Goal: Transaction & Acquisition: Purchase product/service

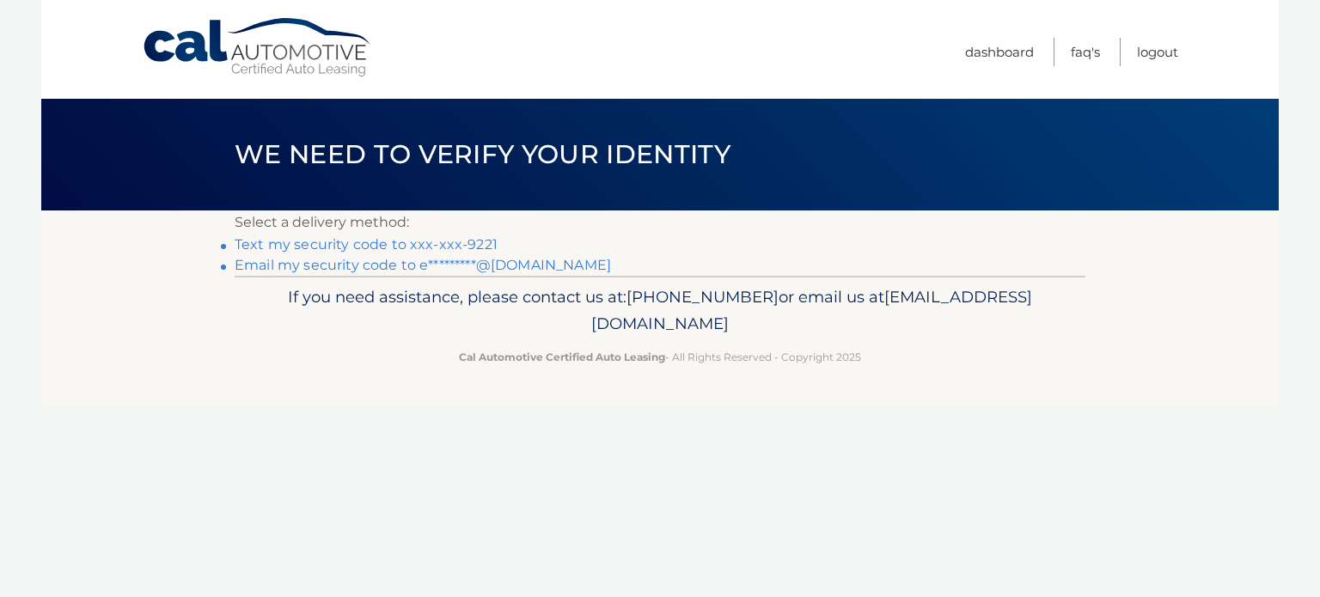
click at [457, 247] on link "Text my security code to xxx-xxx-9221" at bounding box center [366, 244] width 263 height 16
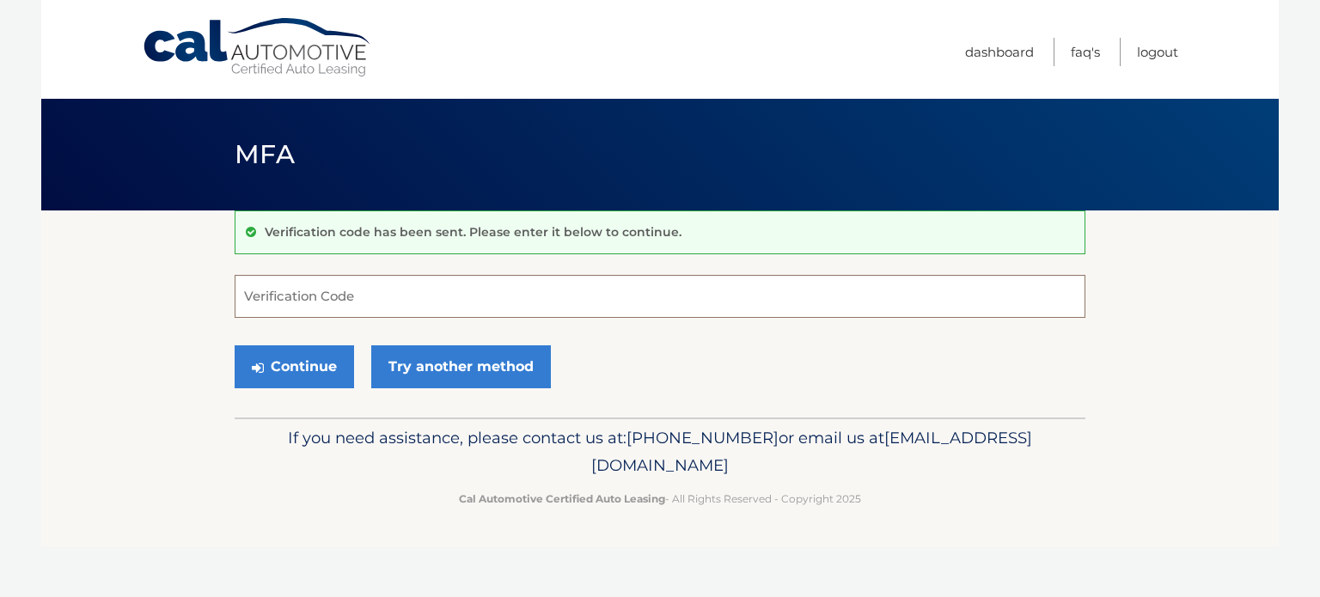
click at [458, 288] on input "Verification Code" at bounding box center [660, 296] width 851 height 43
type input "068361"
click at [235, 345] on button "Continue" at bounding box center [294, 366] width 119 height 43
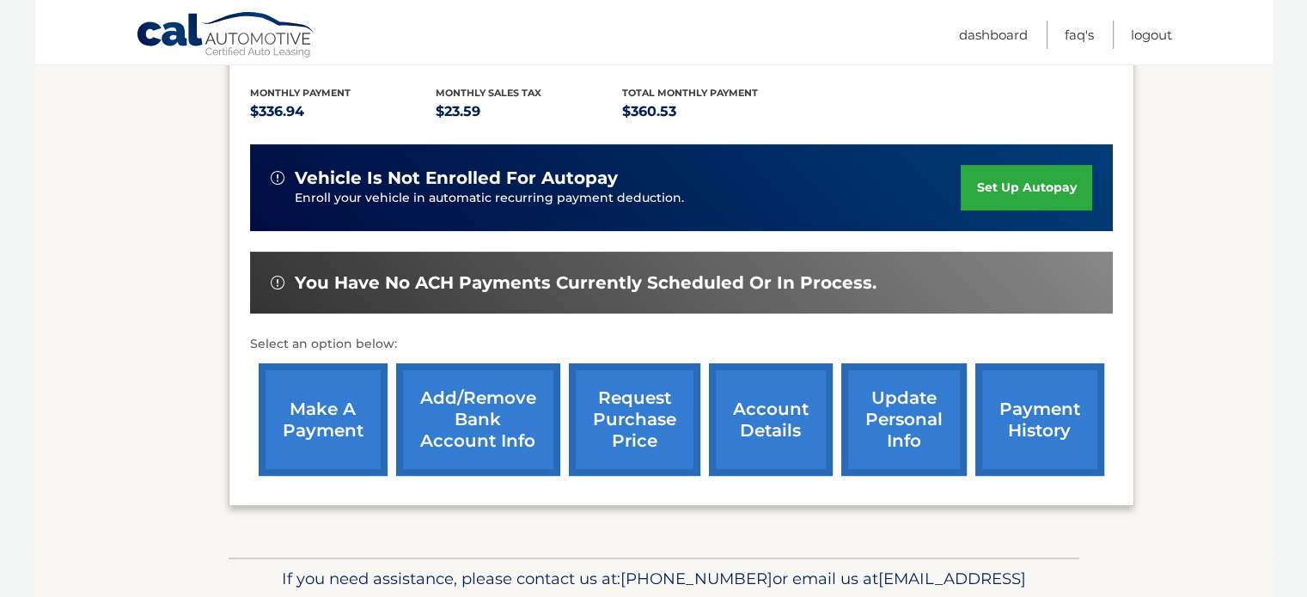
scroll to position [378, 0]
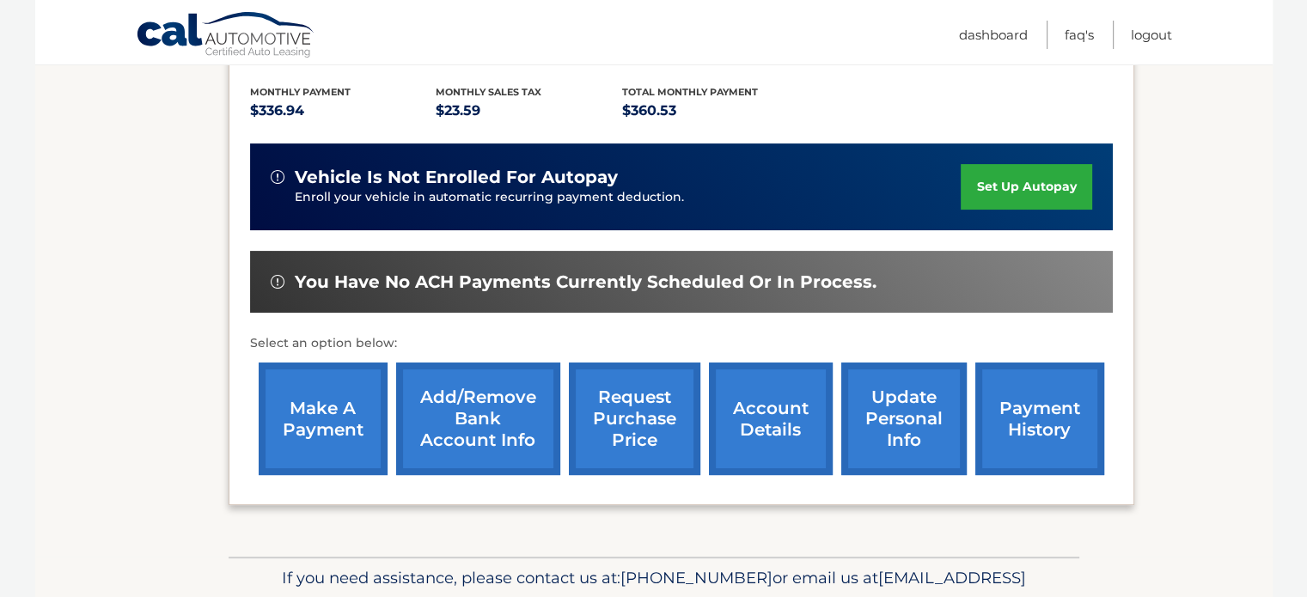
click at [302, 397] on link "make a payment" at bounding box center [323, 419] width 129 height 113
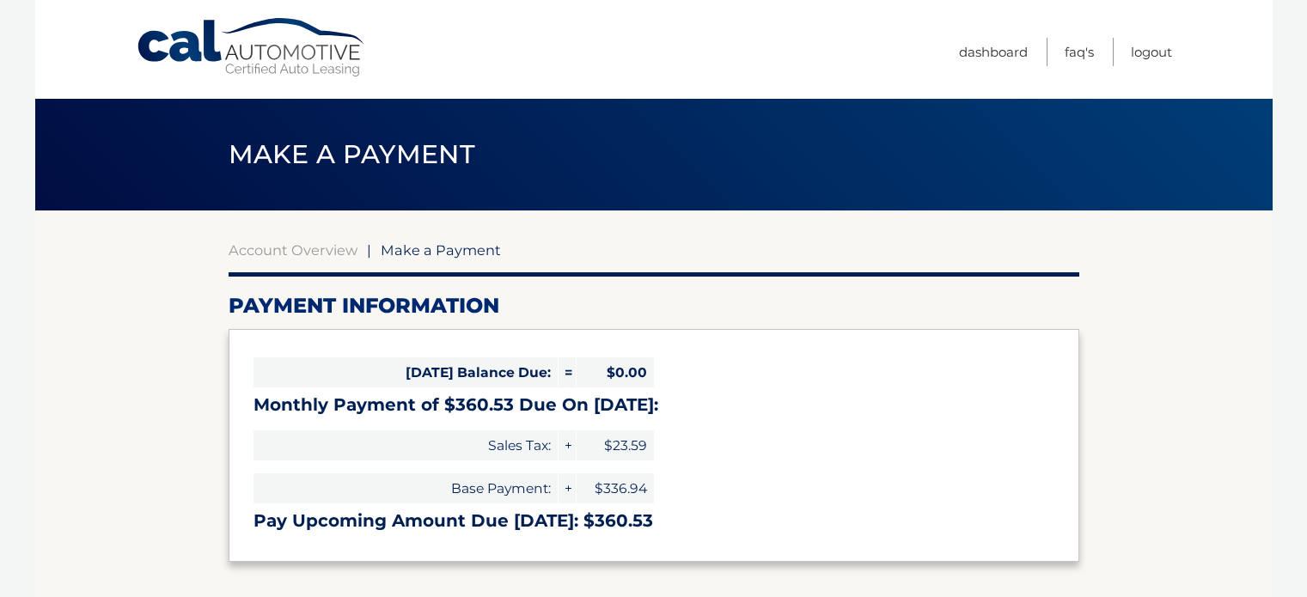
select select "ZWM1MGZkZTEtYTZjOS00ZTE1LThmNGItZDc1MDU1N2U1Mjdl"
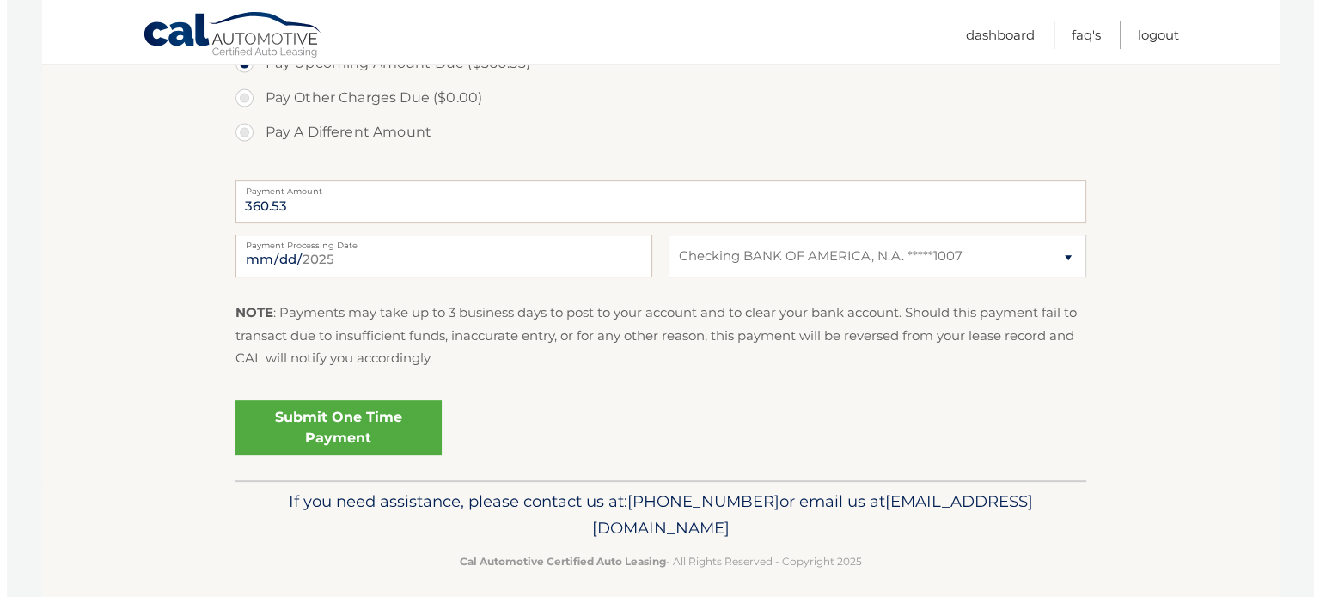
scroll to position [619, 0]
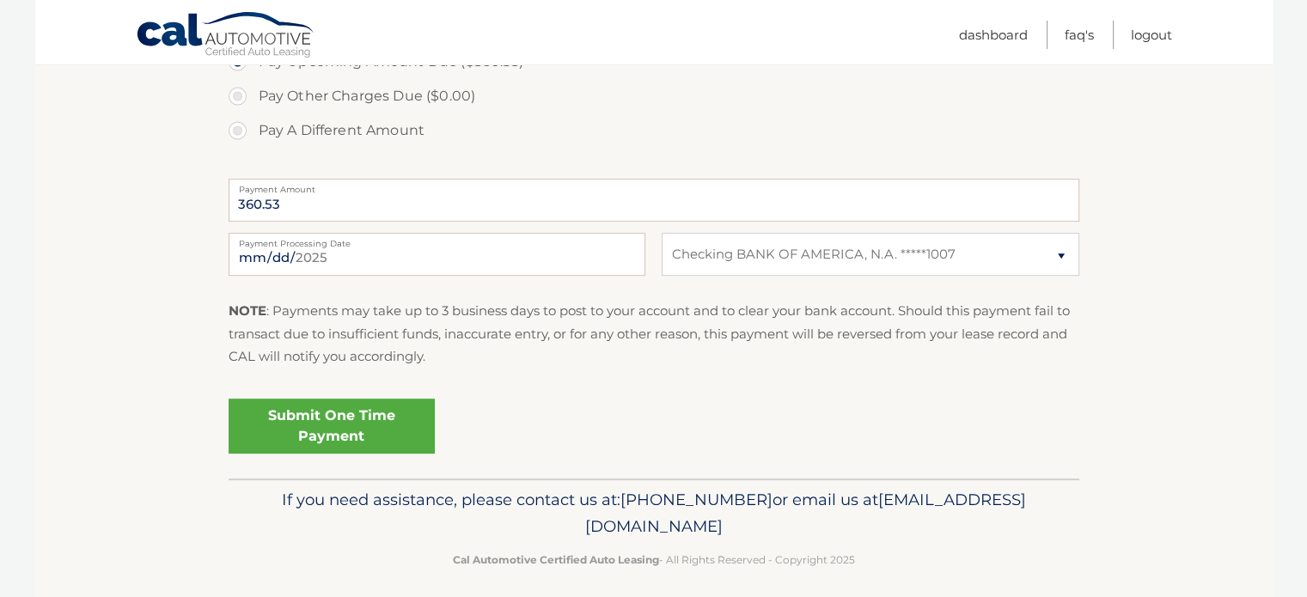
click at [312, 436] on link "Submit One Time Payment" at bounding box center [332, 426] width 206 height 55
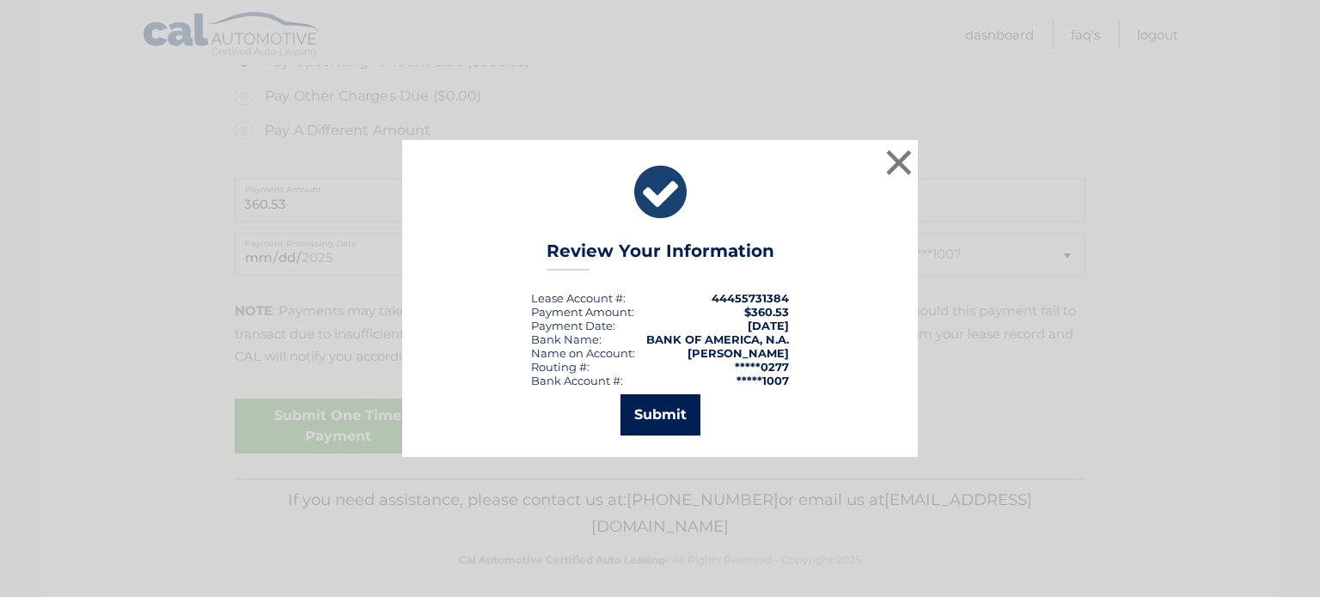
click at [670, 434] on button "Submit" at bounding box center [660, 414] width 80 height 41
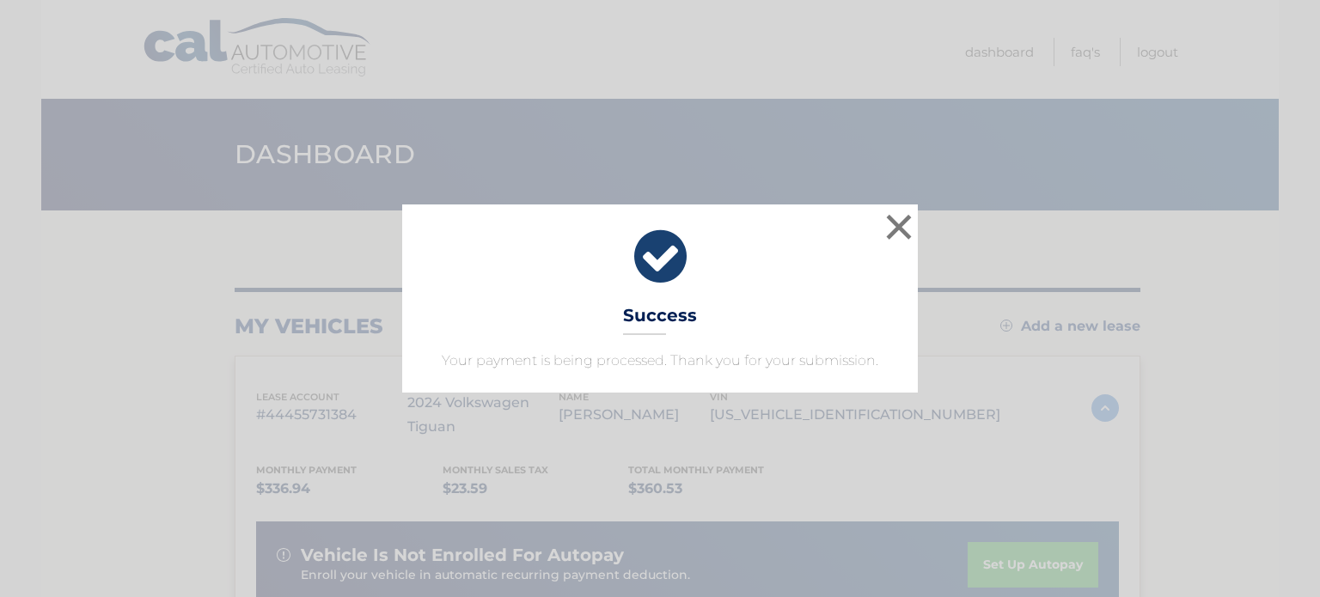
click at [879, 226] on icon at bounding box center [660, 257] width 473 height 62
click at [883, 228] on button "×" at bounding box center [898, 227] width 34 height 34
